Goal: Task Accomplishment & Management: Manage account settings

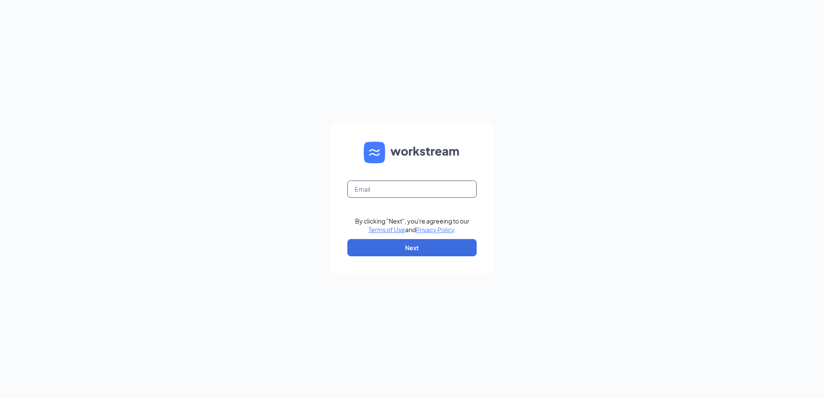
click at [392, 193] on input "text" at bounding box center [411, 188] width 129 height 17
type input "[EMAIL_ADDRESS][DOMAIN_NAME]"
click at [394, 247] on button "Next" at bounding box center [411, 247] width 129 height 17
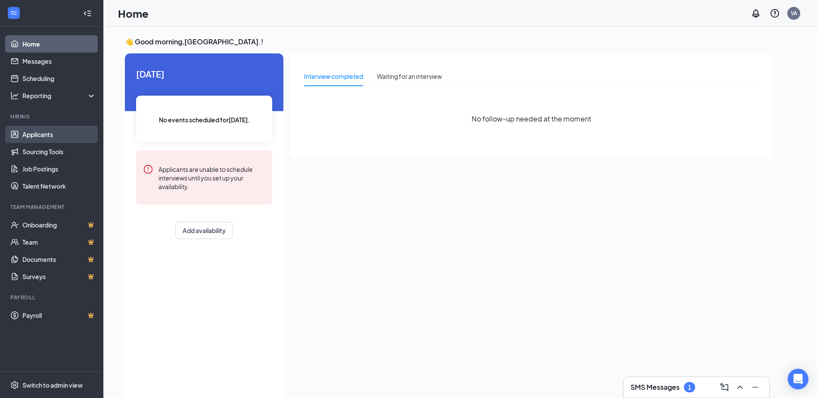
click at [55, 141] on link "Applicants" at bounding box center [59, 134] width 74 height 17
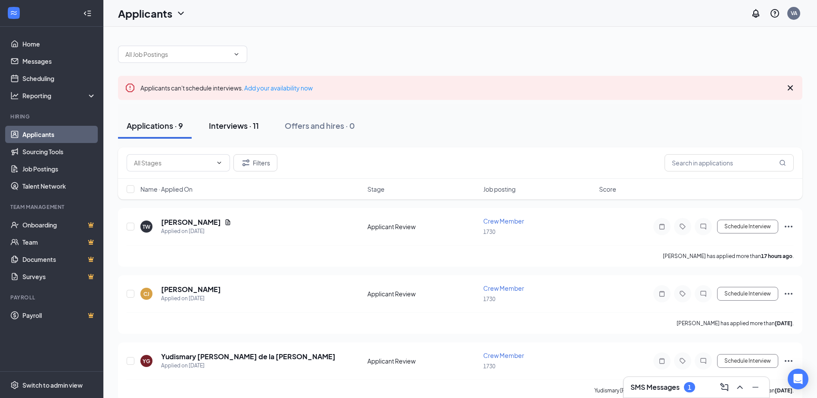
click at [242, 124] on div "Interviews · 11" at bounding box center [234, 125] width 50 height 11
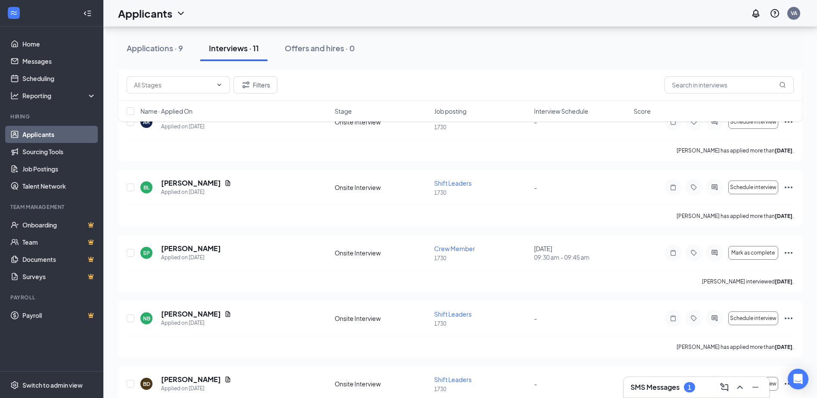
scroll to position [171, 0]
